Goal: Task Accomplishment & Management: Manage account settings

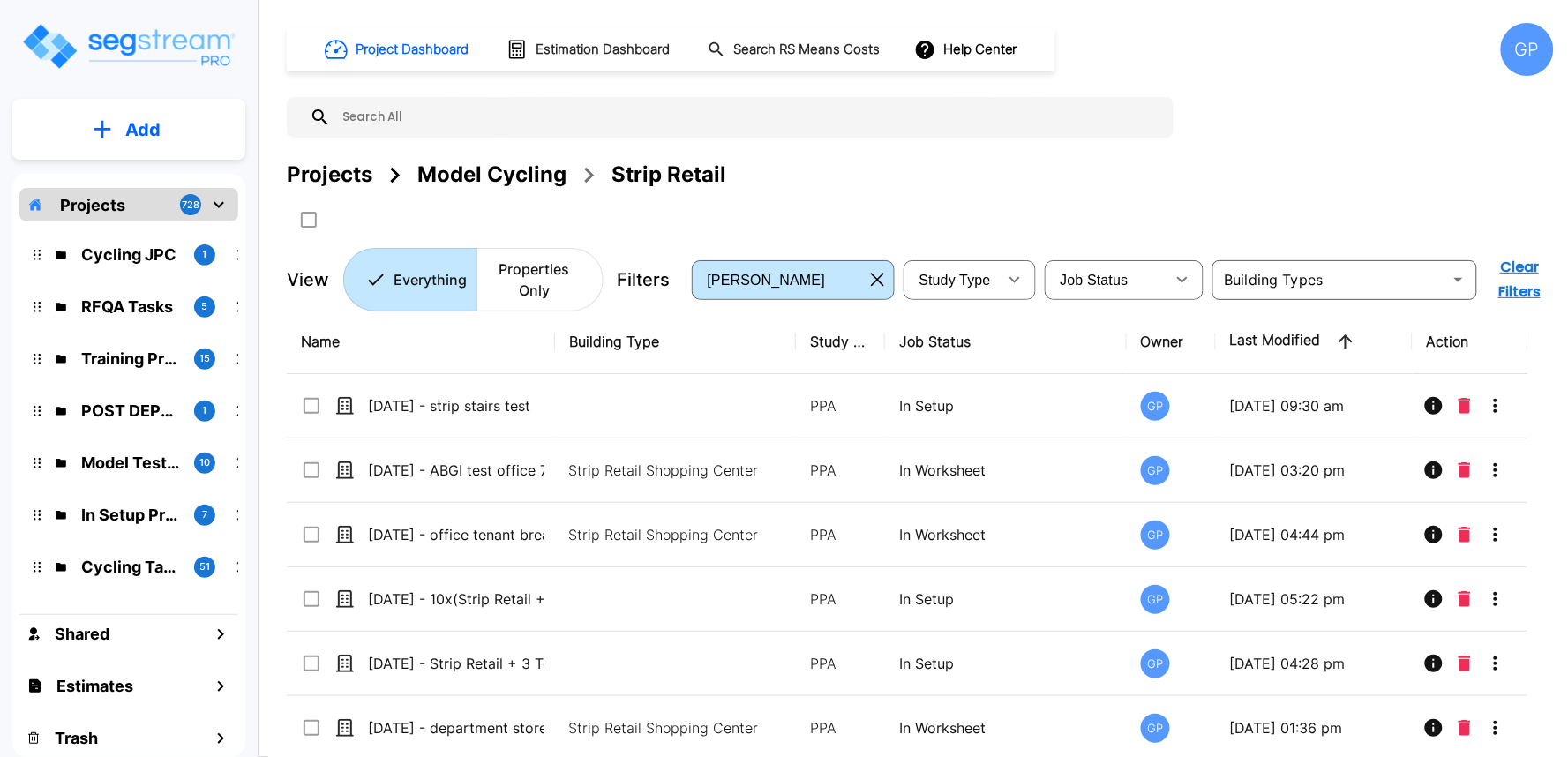
click at [1539, 56] on div "GP" at bounding box center [1528, 49] width 53 height 53
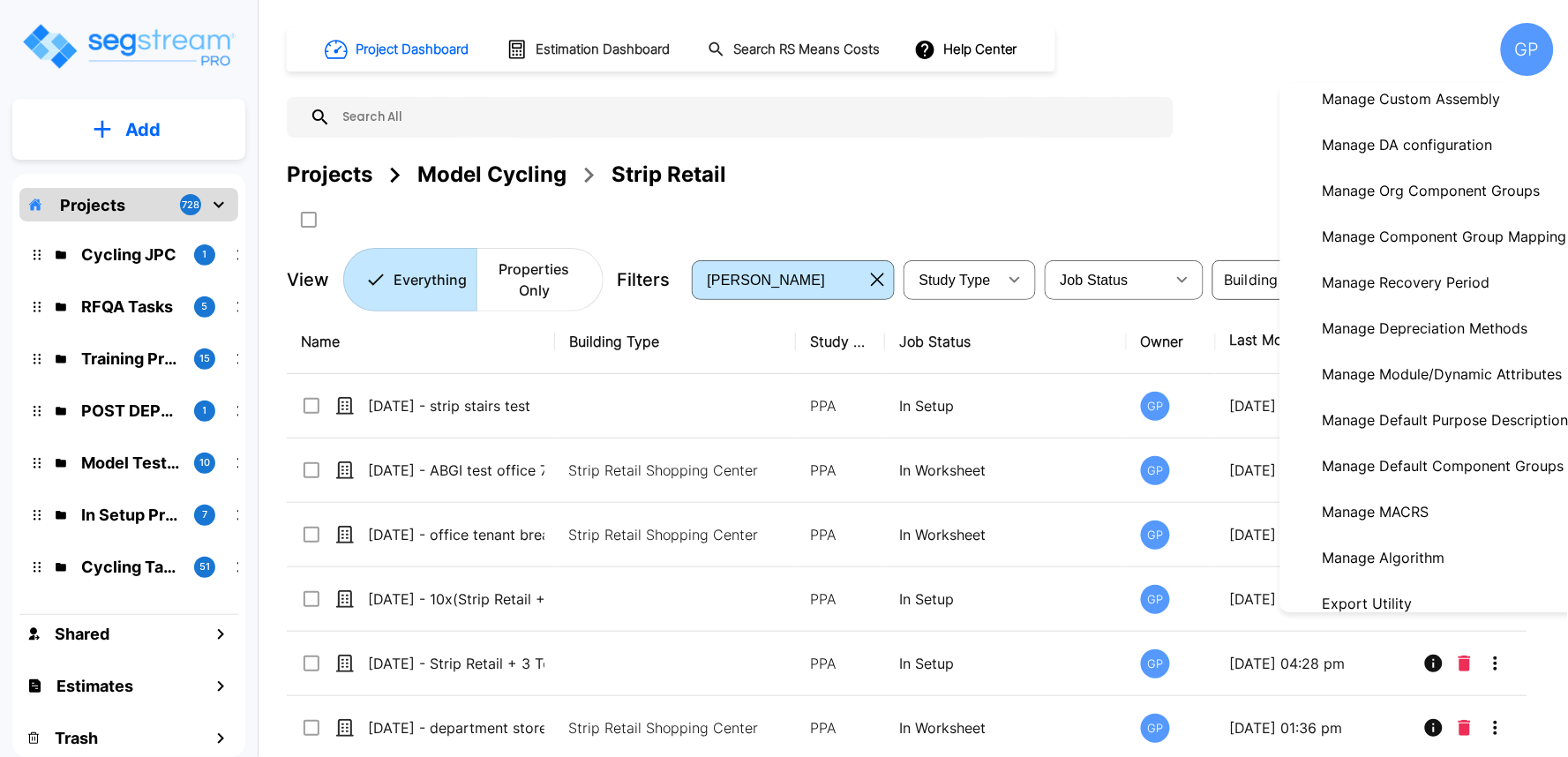
scroll to position [293, 0]
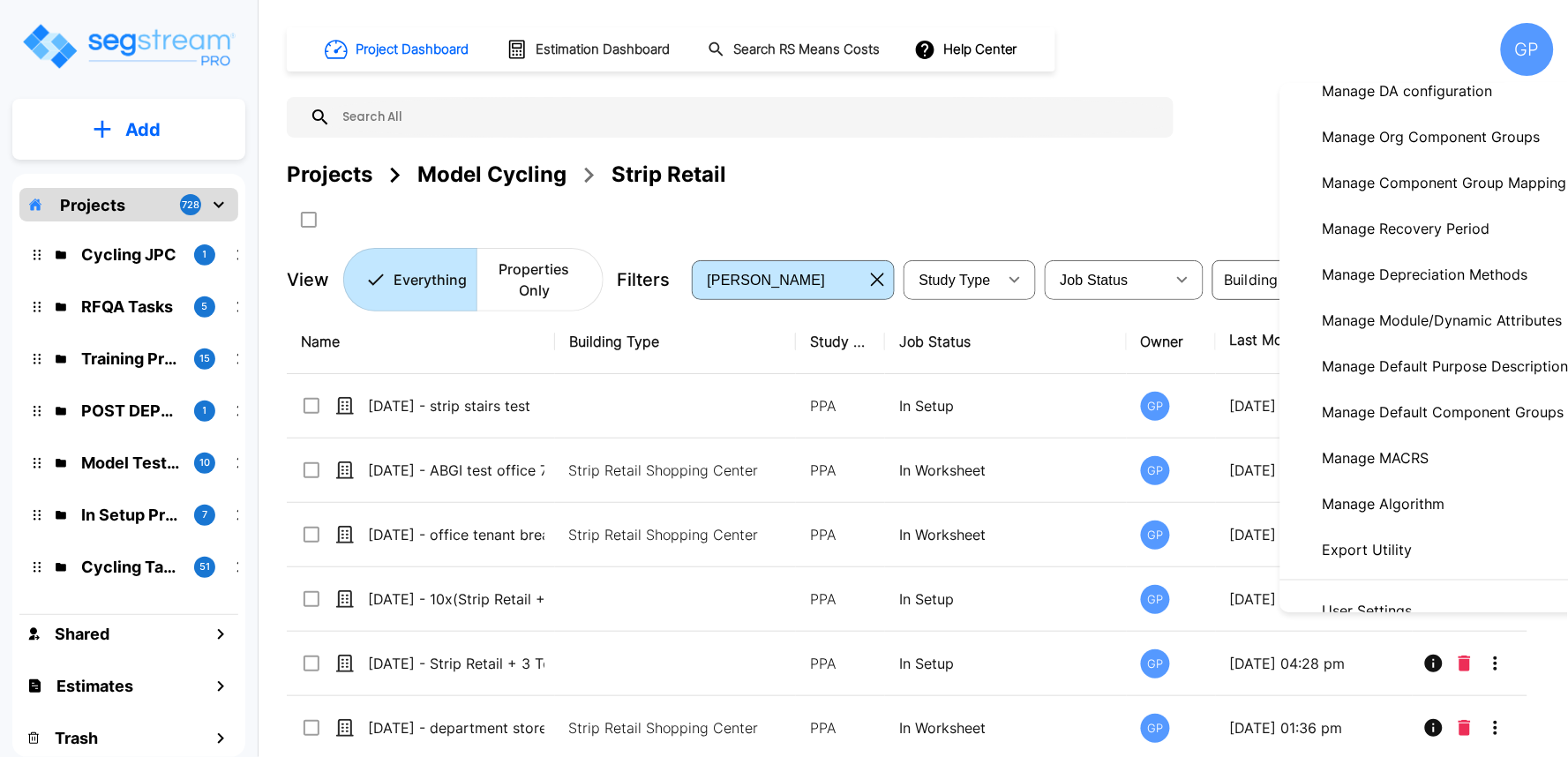
click at [1456, 328] on p "Manage Module/Dynamic Attributes" at bounding box center [1442, 320] width 254 height 35
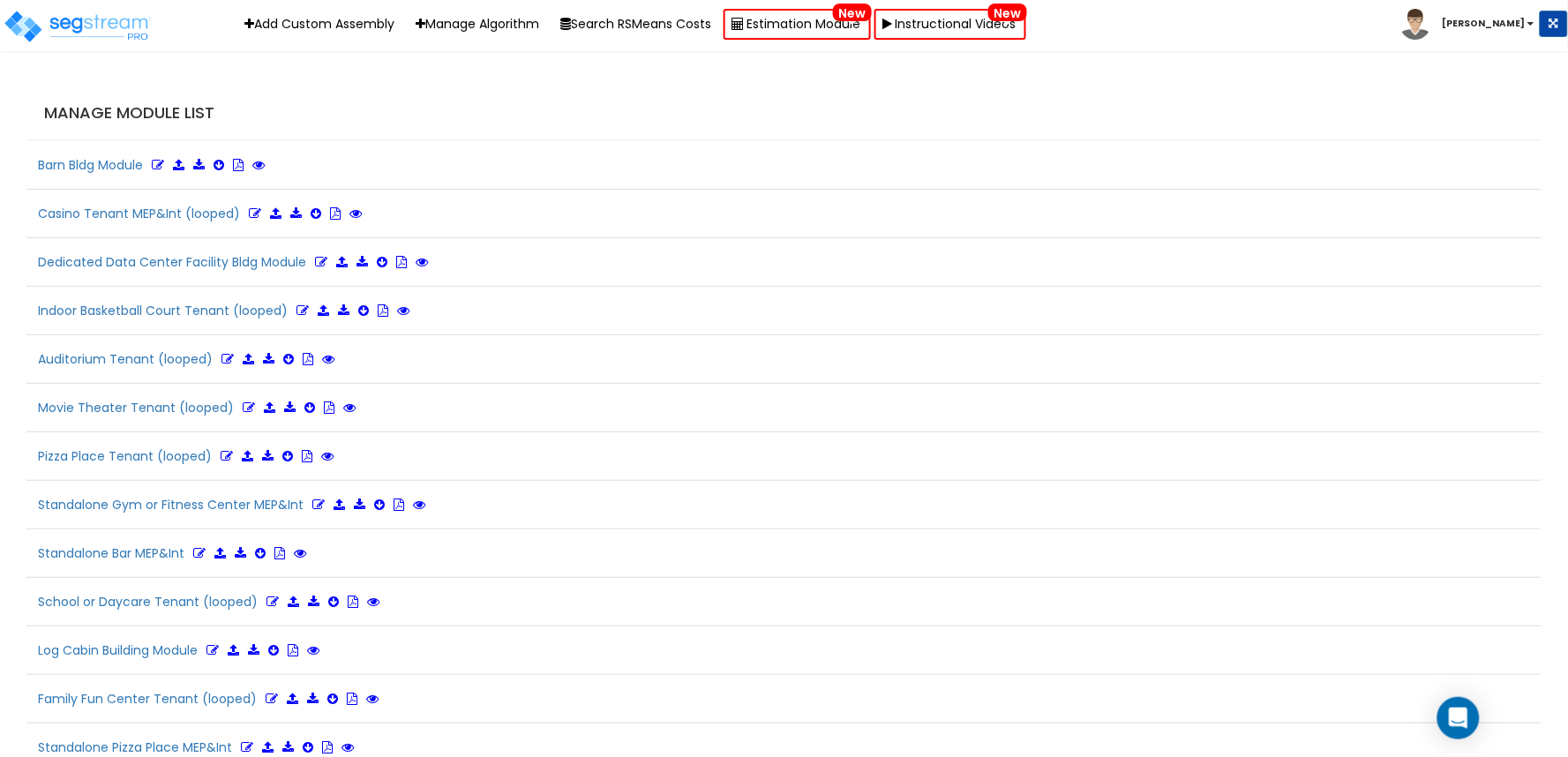
click at [785, 115] on h4 "Manage Module List" at bounding box center [788, 113] width 1488 height 17
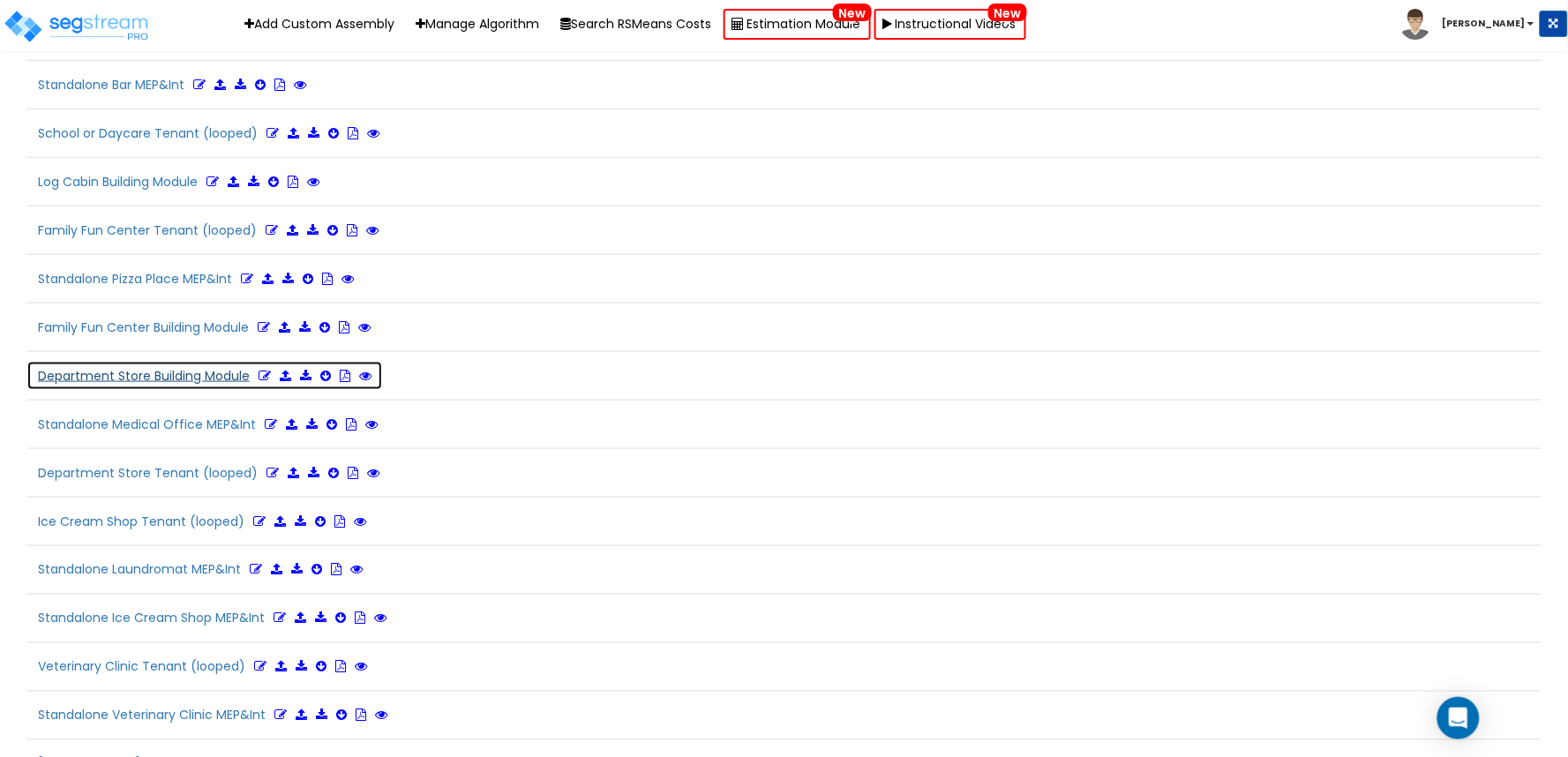
click at [263, 375] on icon at bounding box center [264, 375] width 12 height 12
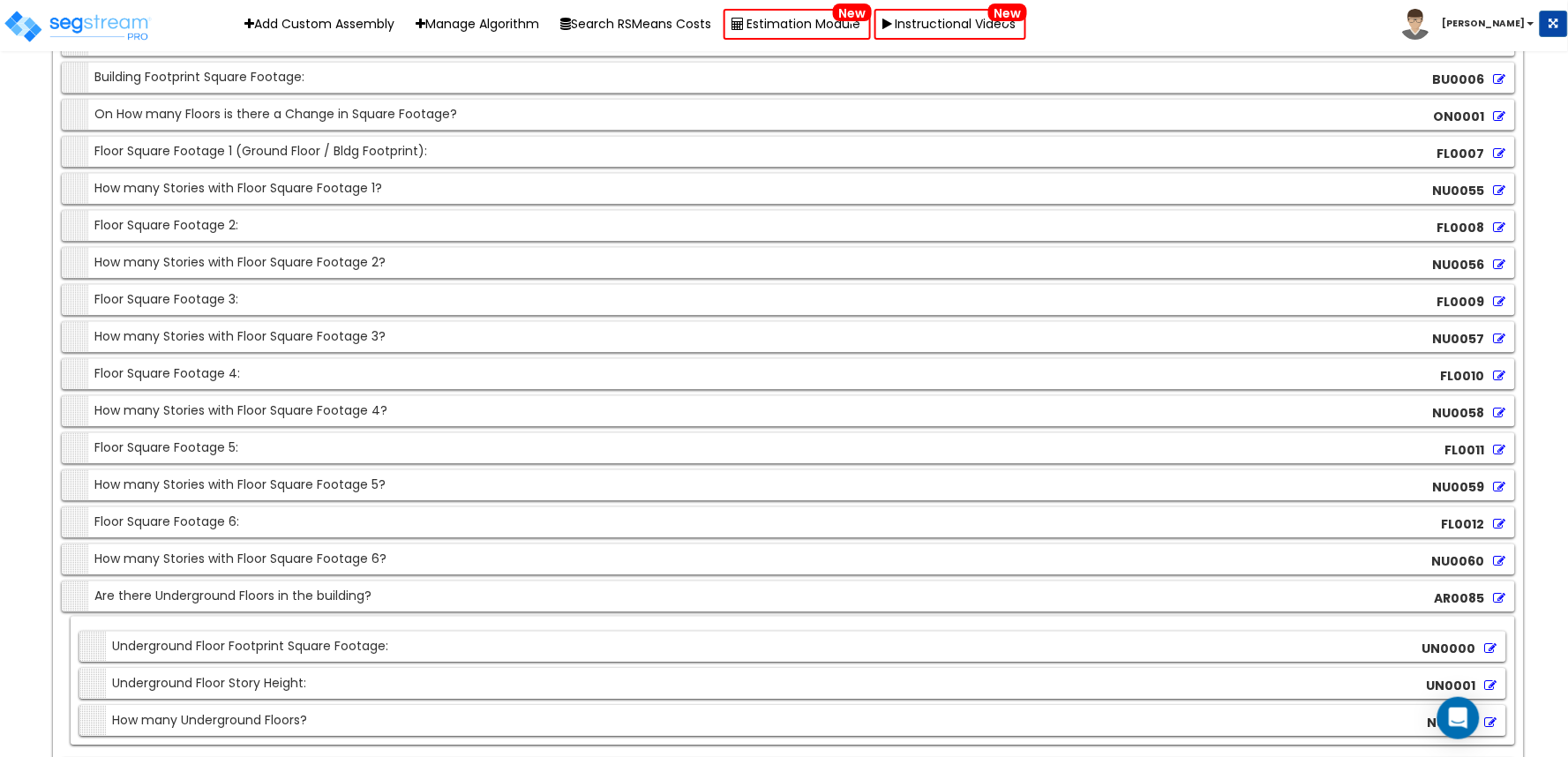
scroll to position [16243, 0]
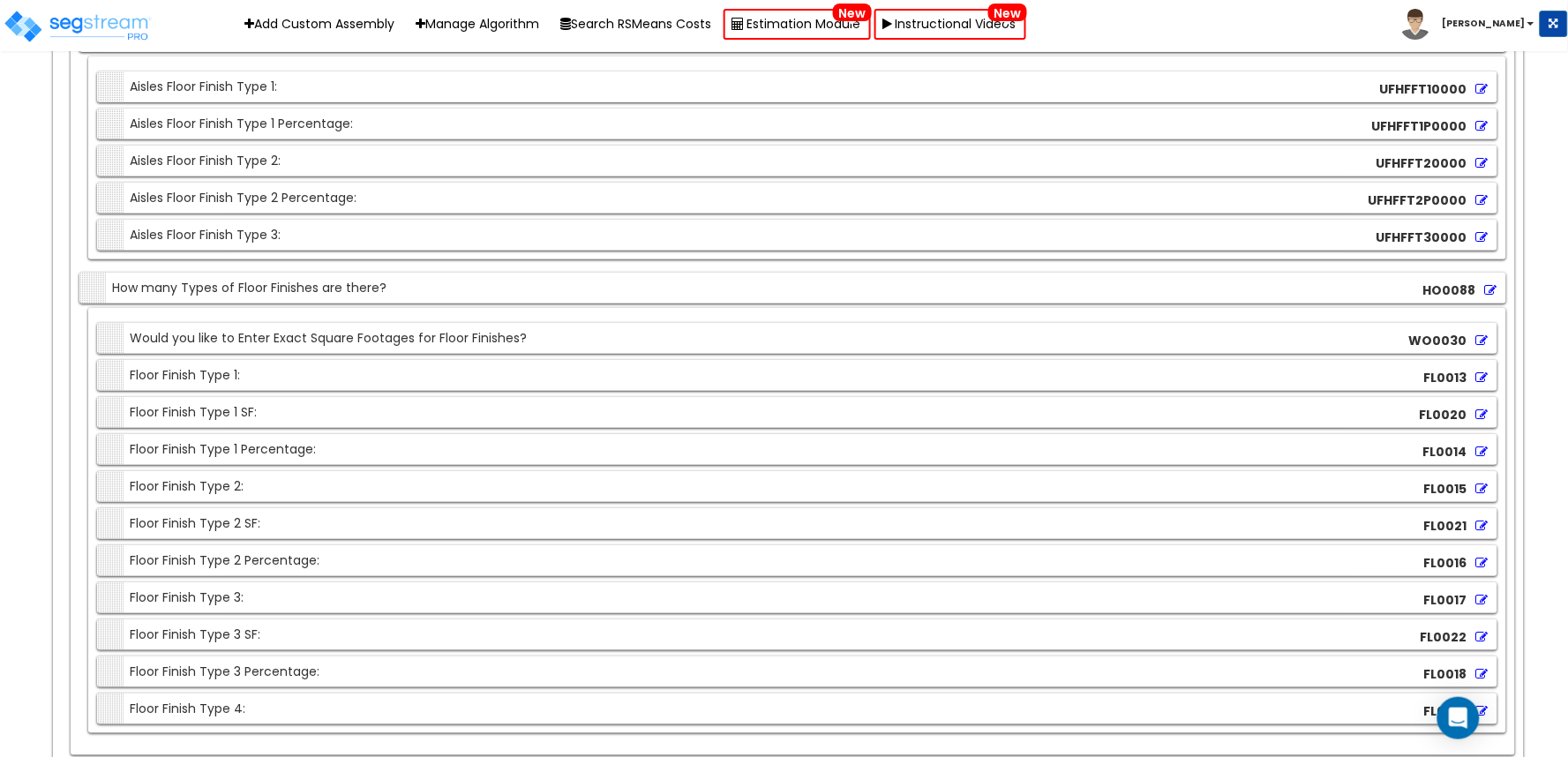
click at [1480, 373] on icon at bounding box center [1482, 377] width 12 height 12
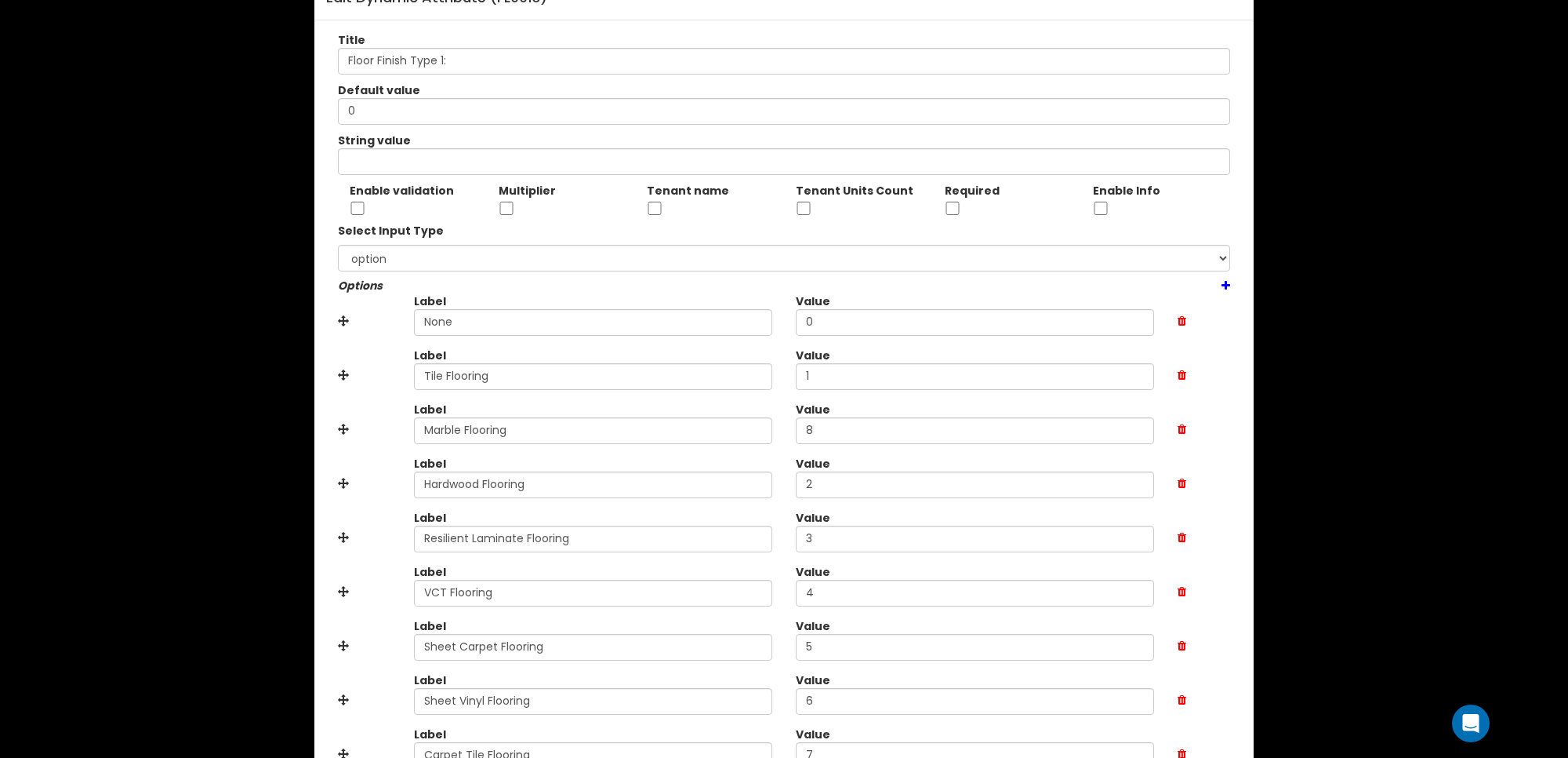
scroll to position [158, 0]
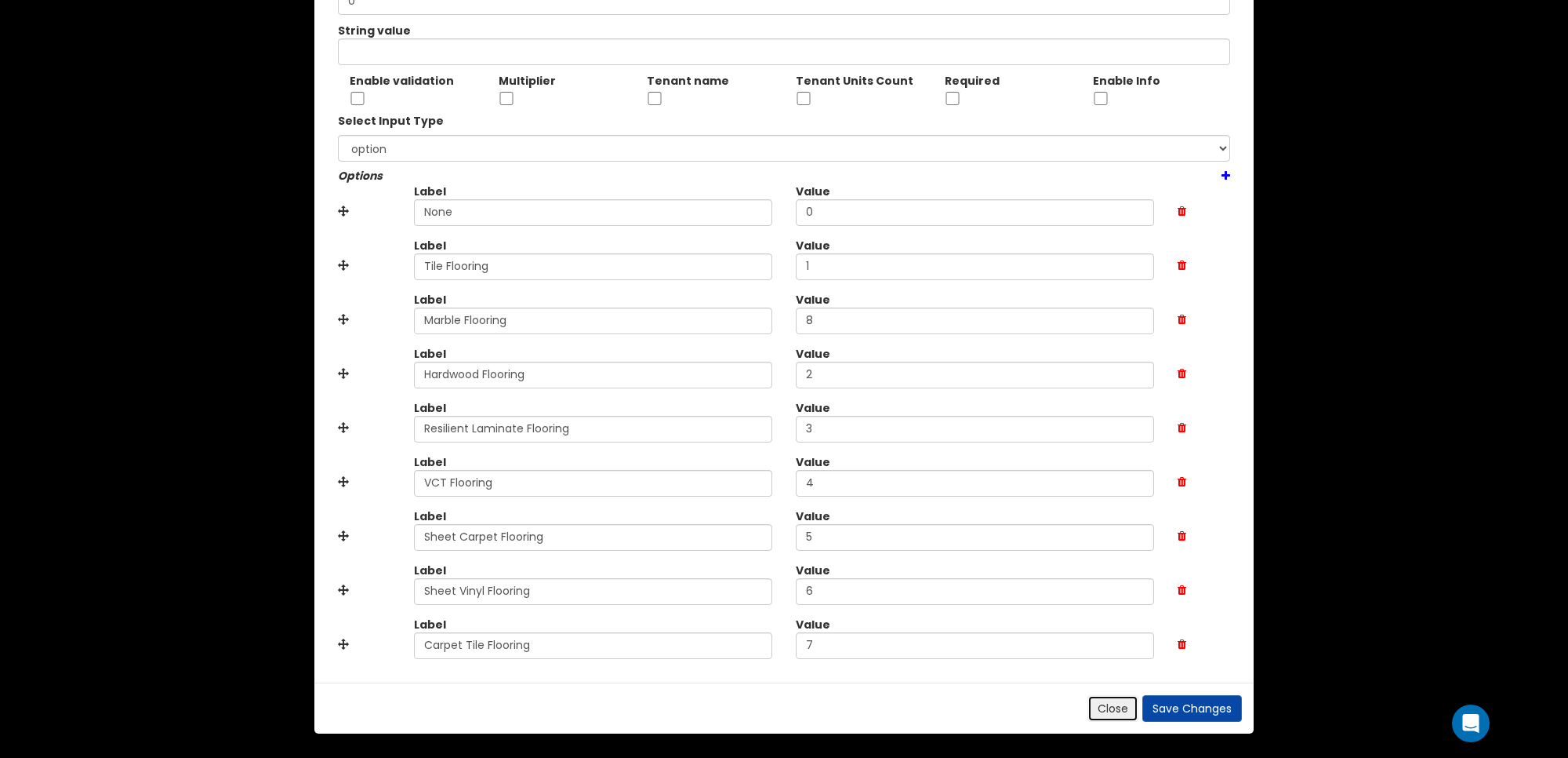
click at [1113, 707] on button "Close" at bounding box center [1113, 708] width 51 height 27
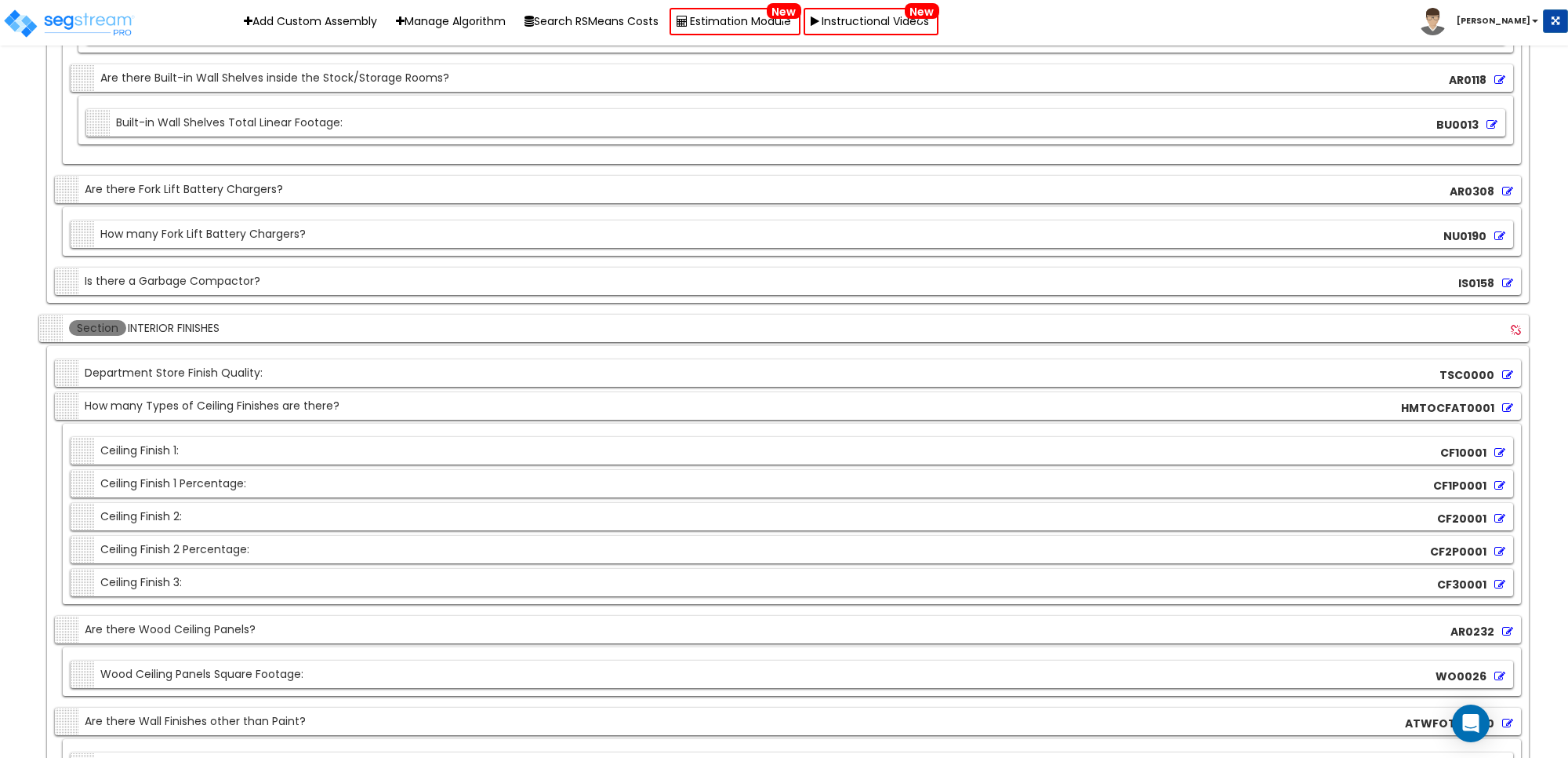
scroll to position [429, 0]
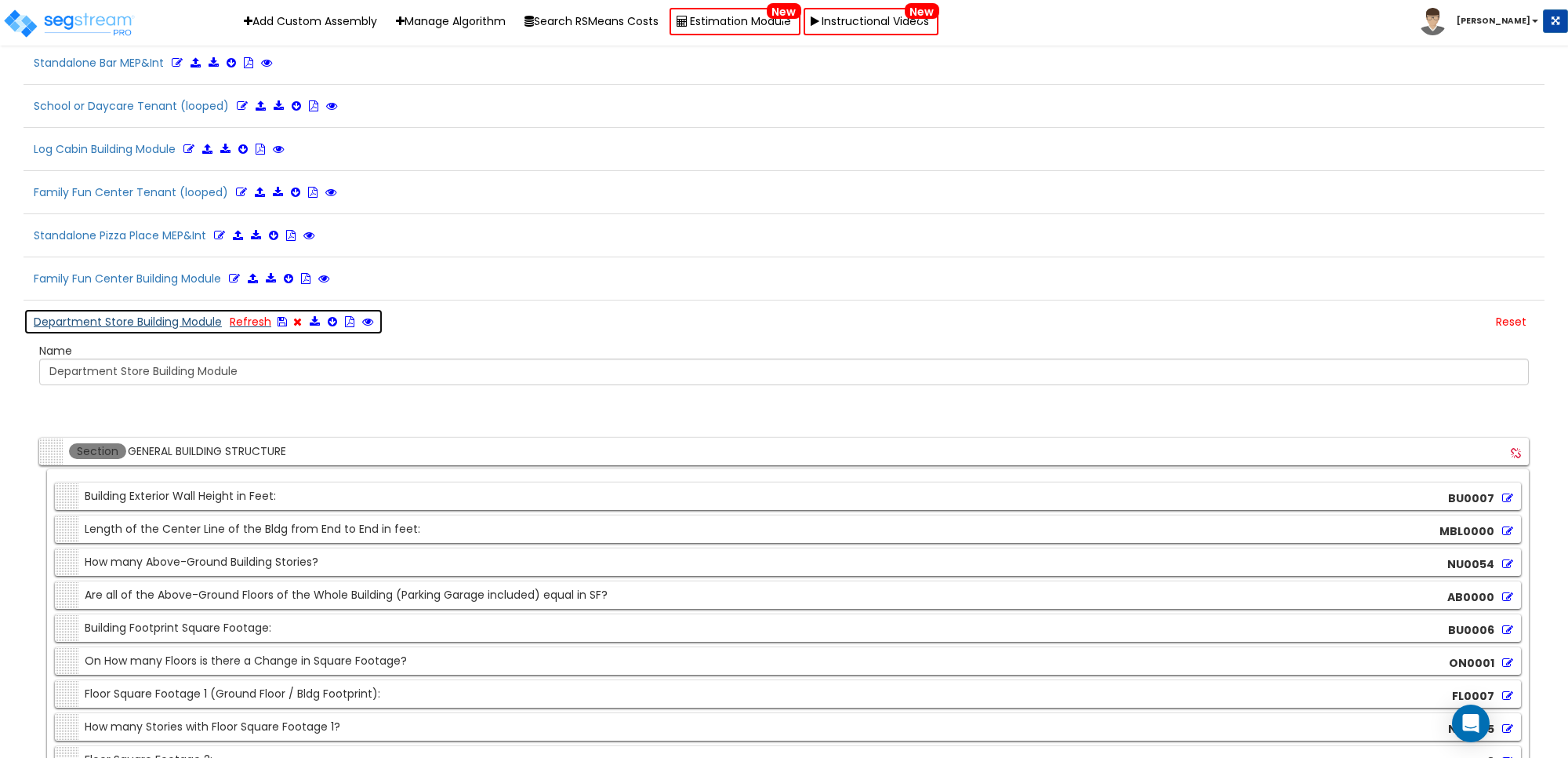
click at [295, 324] on icon at bounding box center [297, 321] width 9 height 11
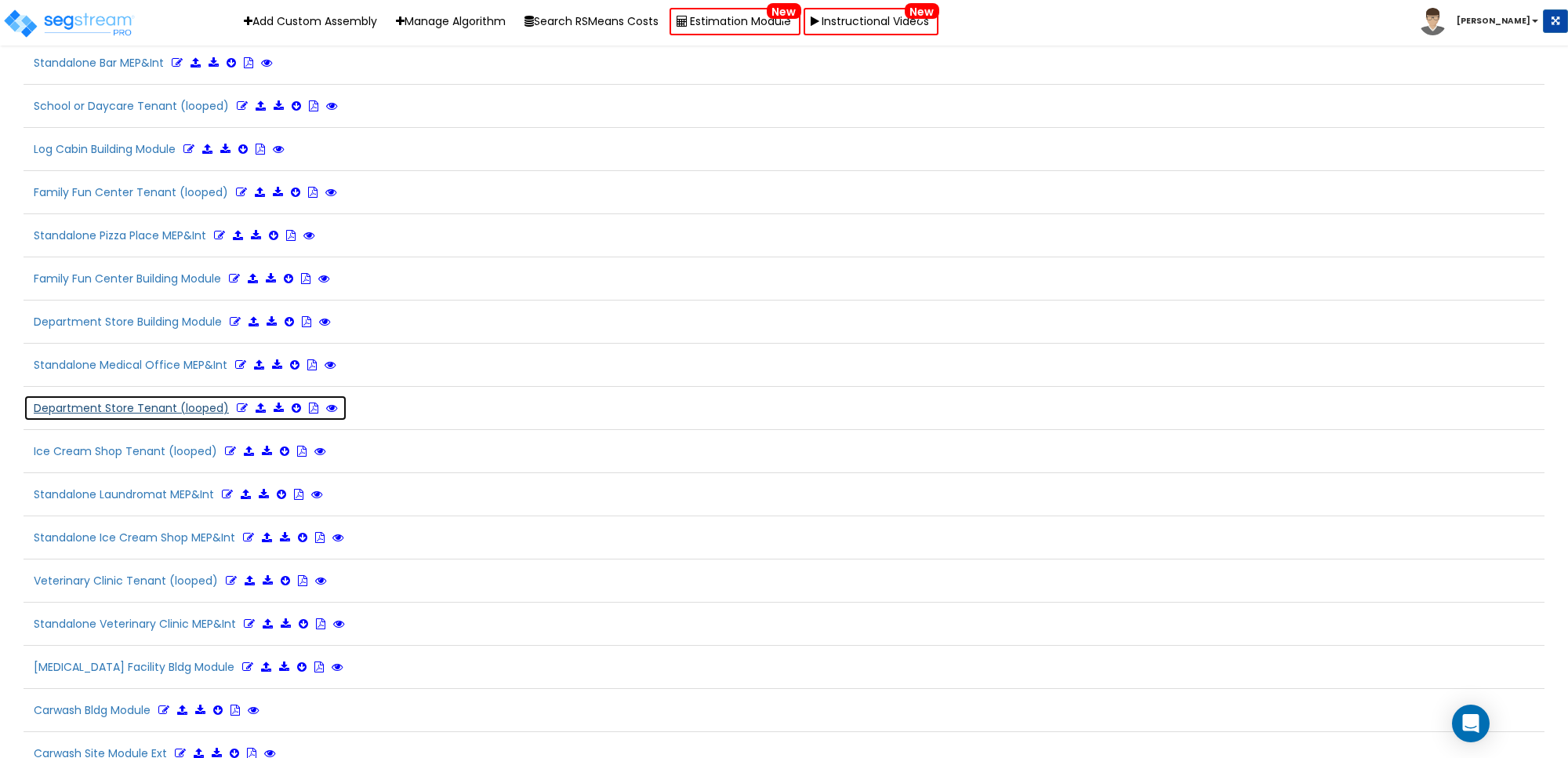
click at [239, 413] on icon at bounding box center [242, 408] width 11 height 11
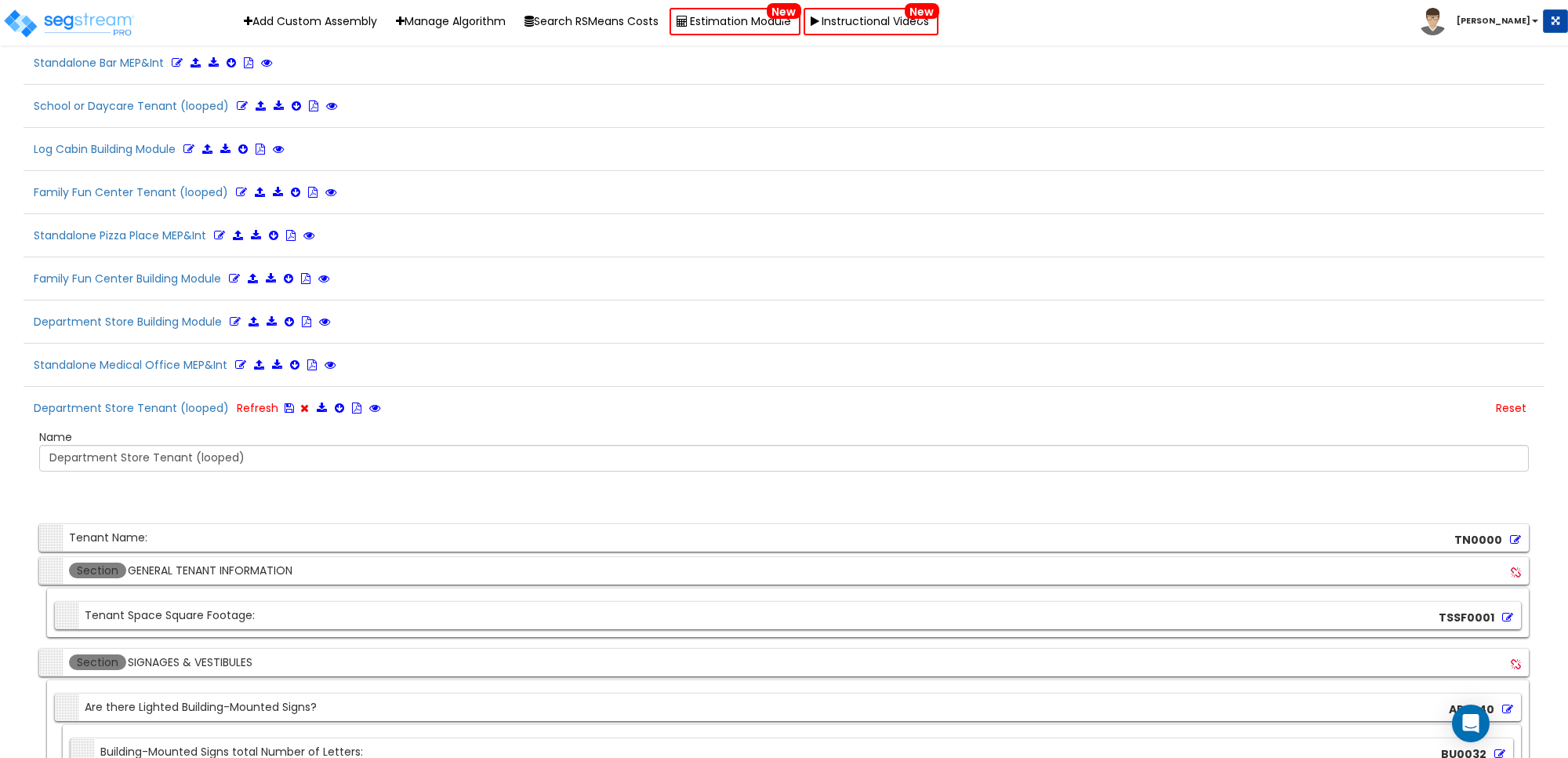
scroll to position [5930, 0]
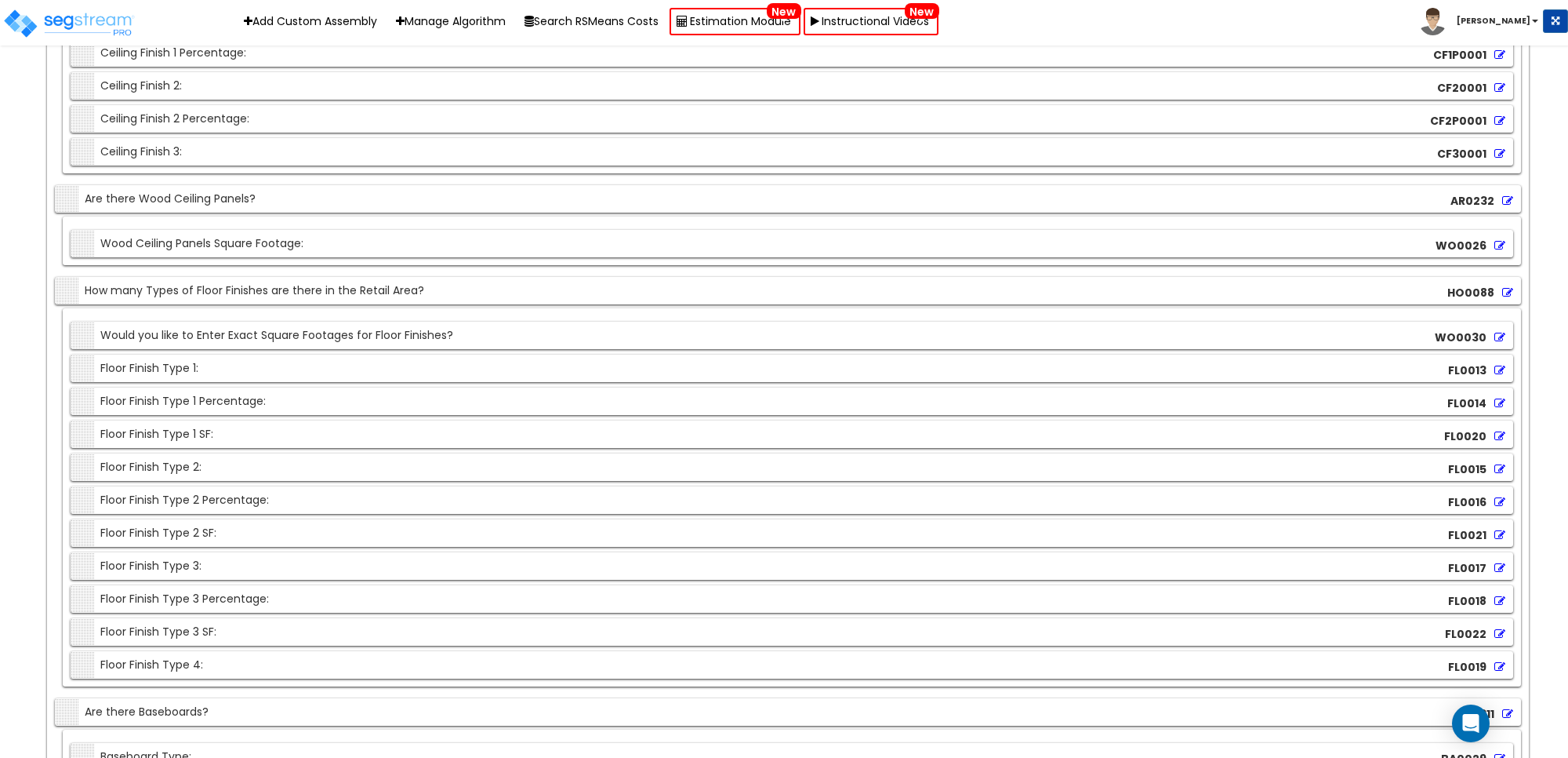
click at [1499, 373] on icon at bounding box center [1499, 369] width 11 height 11
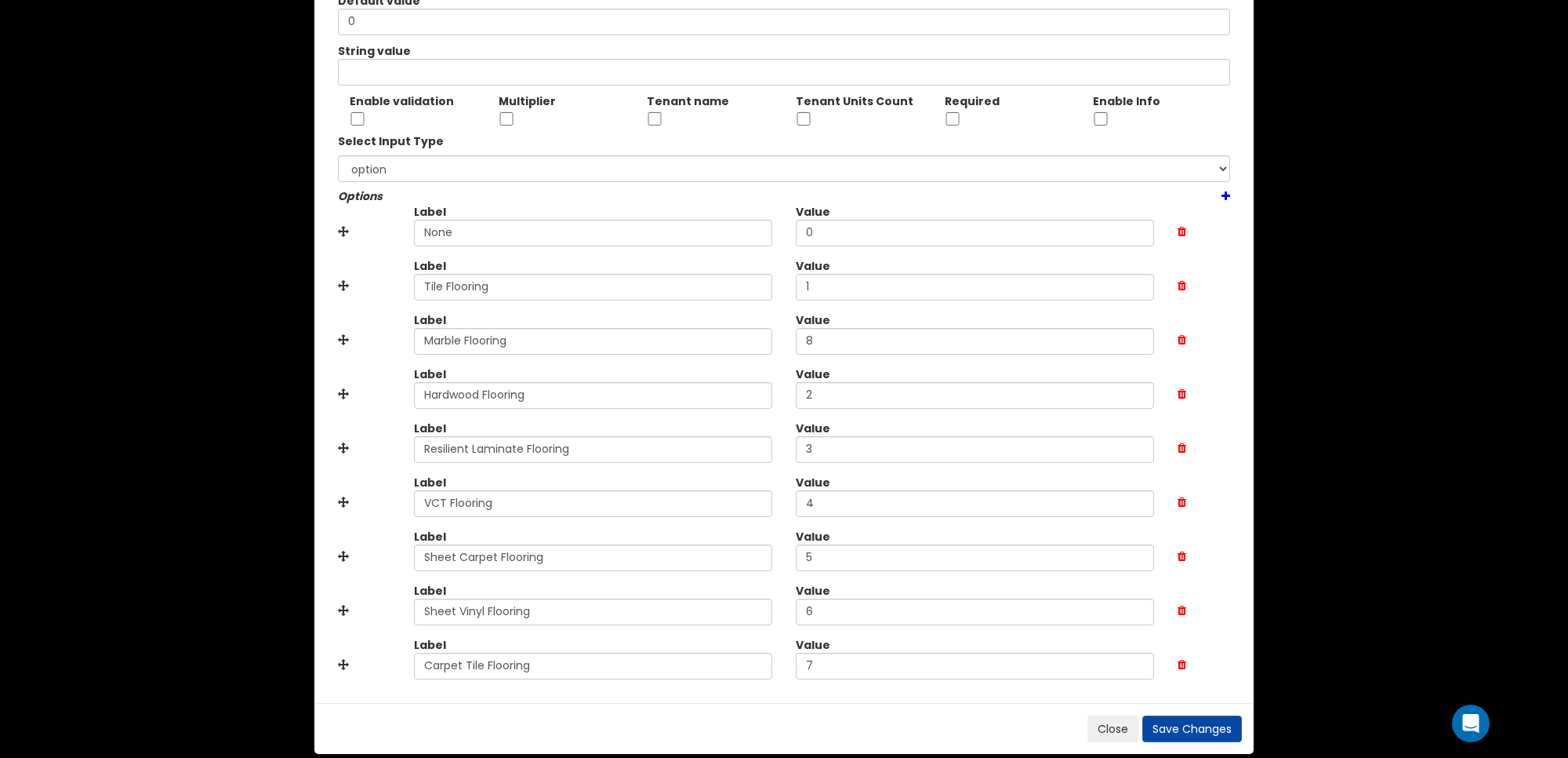
scroll to position [158, 0]
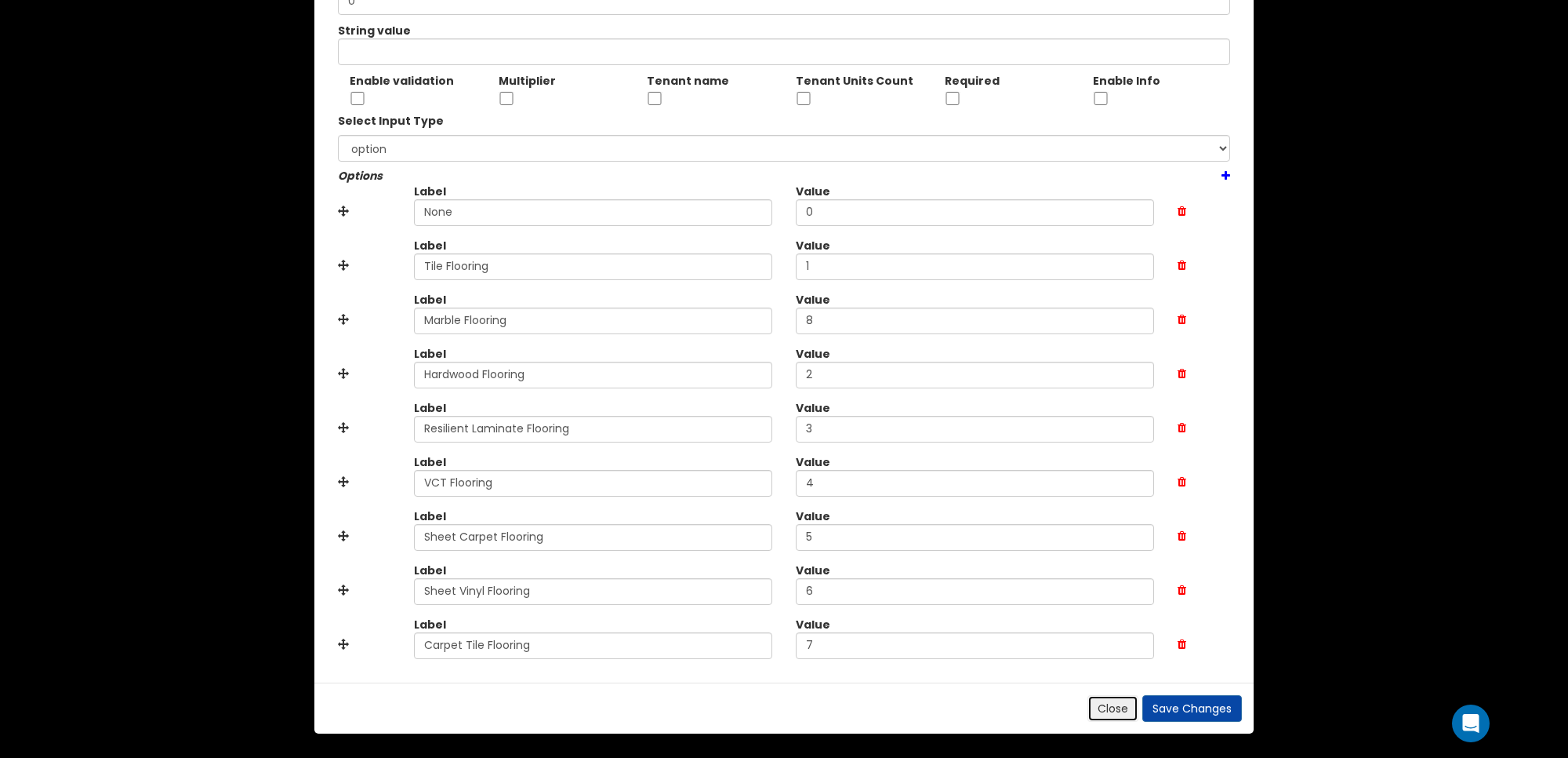
click at [1104, 707] on button "Close" at bounding box center [1113, 708] width 51 height 27
